Goal: Information Seeking & Learning: Learn about a topic

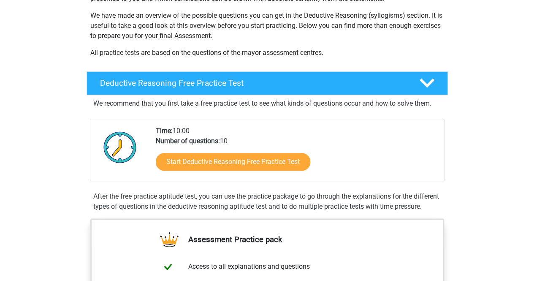
scroll to position [132, 0]
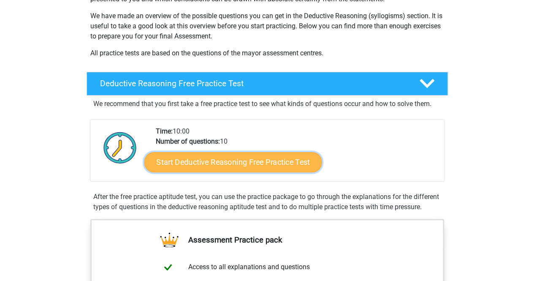
click at [232, 162] on link "Start Deductive Reasoning Free Practice Test" at bounding box center [233, 162] width 178 height 20
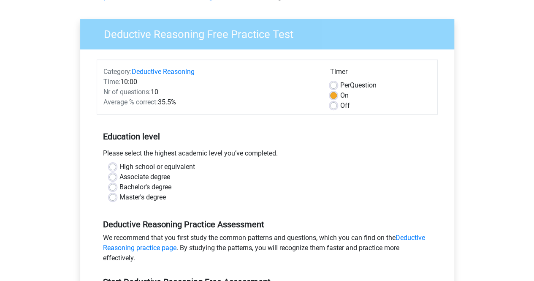
scroll to position [56, 0]
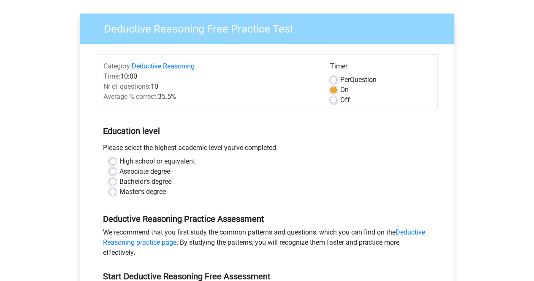
click at [119, 181] on label "Bachelor's degree" at bounding box center [145, 181] width 52 height 10
click at [112, 181] on input "Bachelor's degree" at bounding box center [112, 180] width 7 height 8
radio input "true"
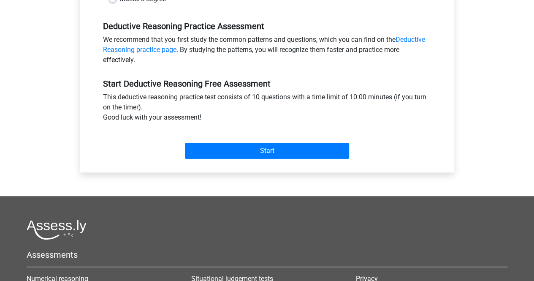
scroll to position [249, 0]
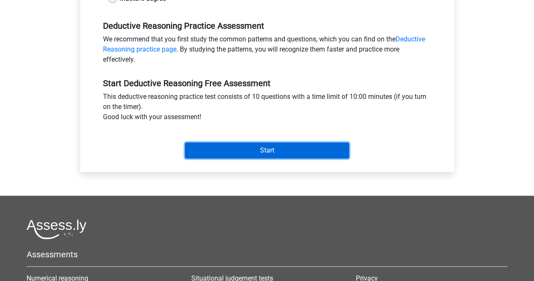
click at [242, 150] on input "Start" at bounding box center [267, 150] width 164 height 16
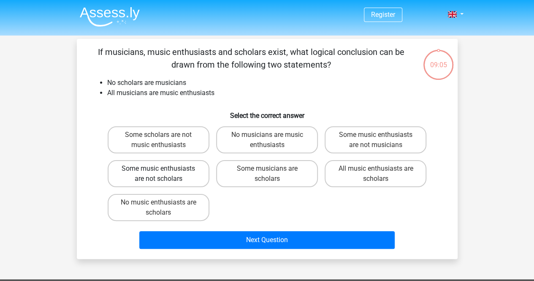
click at [165, 179] on label "Some music enthusiasts are not scholars" at bounding box center [159, 173] width 102 height 27
click at [164, 174] on input "Some music enthusiasts are not scholars" at bounding box center [160, 170] width 5 height 5
radio input "true"
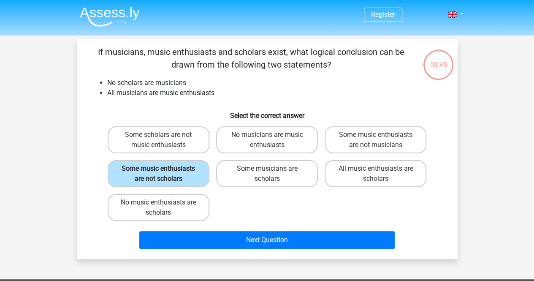
click at [248, 250] on div "Next Question" at bounding box center [267, 241] width 326 height 21
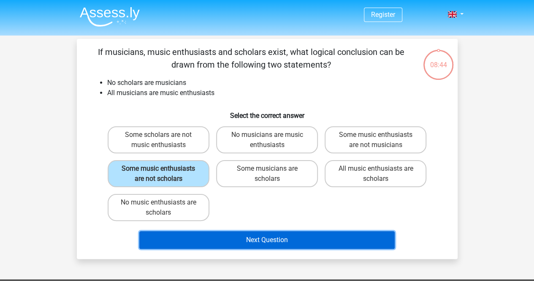
click at [250, 243] on button "Next Question" at bounding box center [266, 240] width 255 height 18
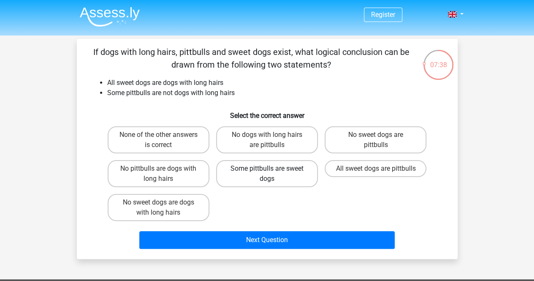
click at [260, 181] on label "Some pittbulls are sweet dogs" at bounding box center [267, 173] width 102 height 27
click at [267, 174] on input "Some pittbulls are sweet dogs" at bounding box center [269, 170] width 5 height 5
radio input "true"
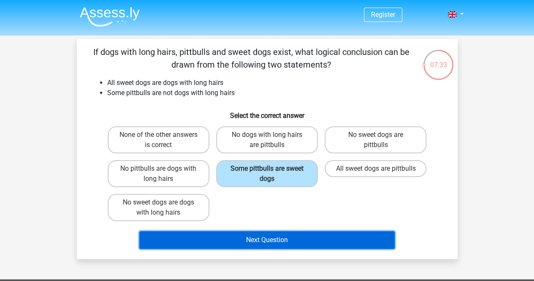
click at [272, 238] on button "Next Question" at bounding box center [266, 240] width 255 height 18
